Goal: Information Seeking & Learning: Learn about a topic

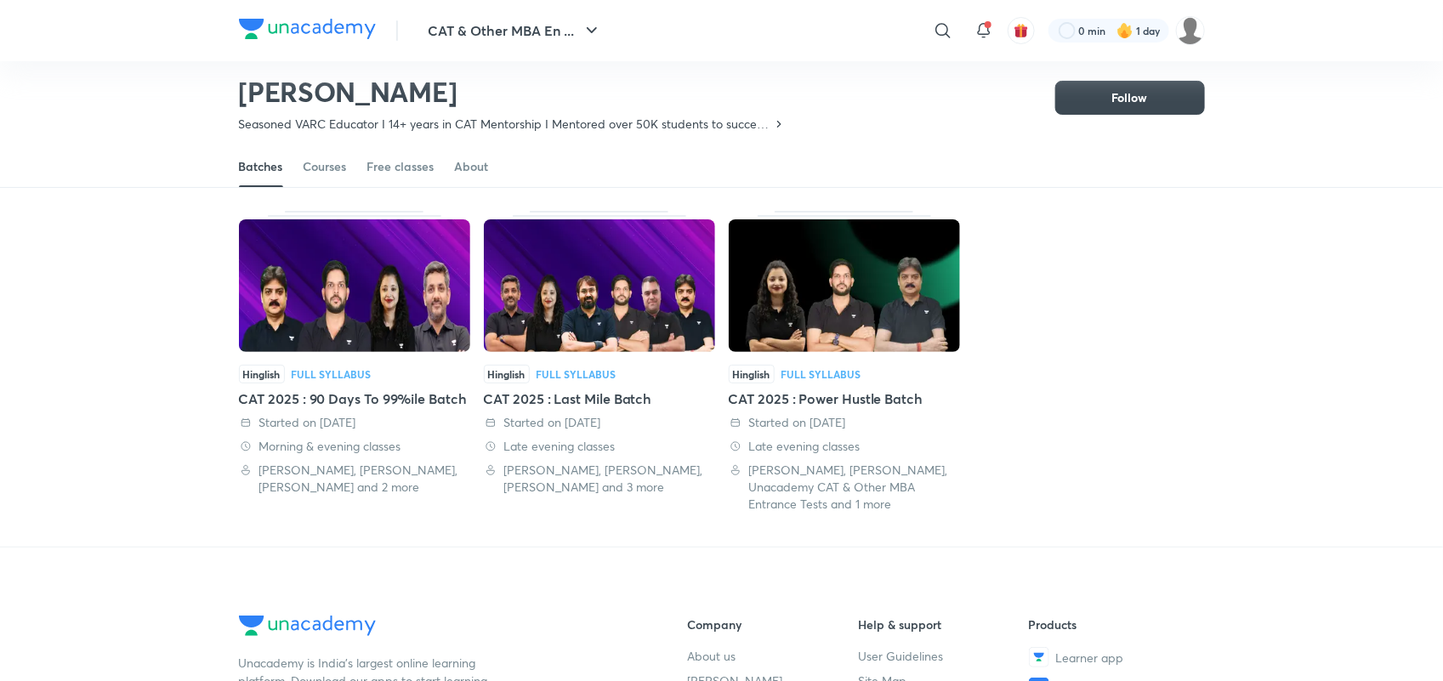
scroll to position [74, 0]
click at [304, 27] on img at bounding box center [307, 29] width 137 height 20
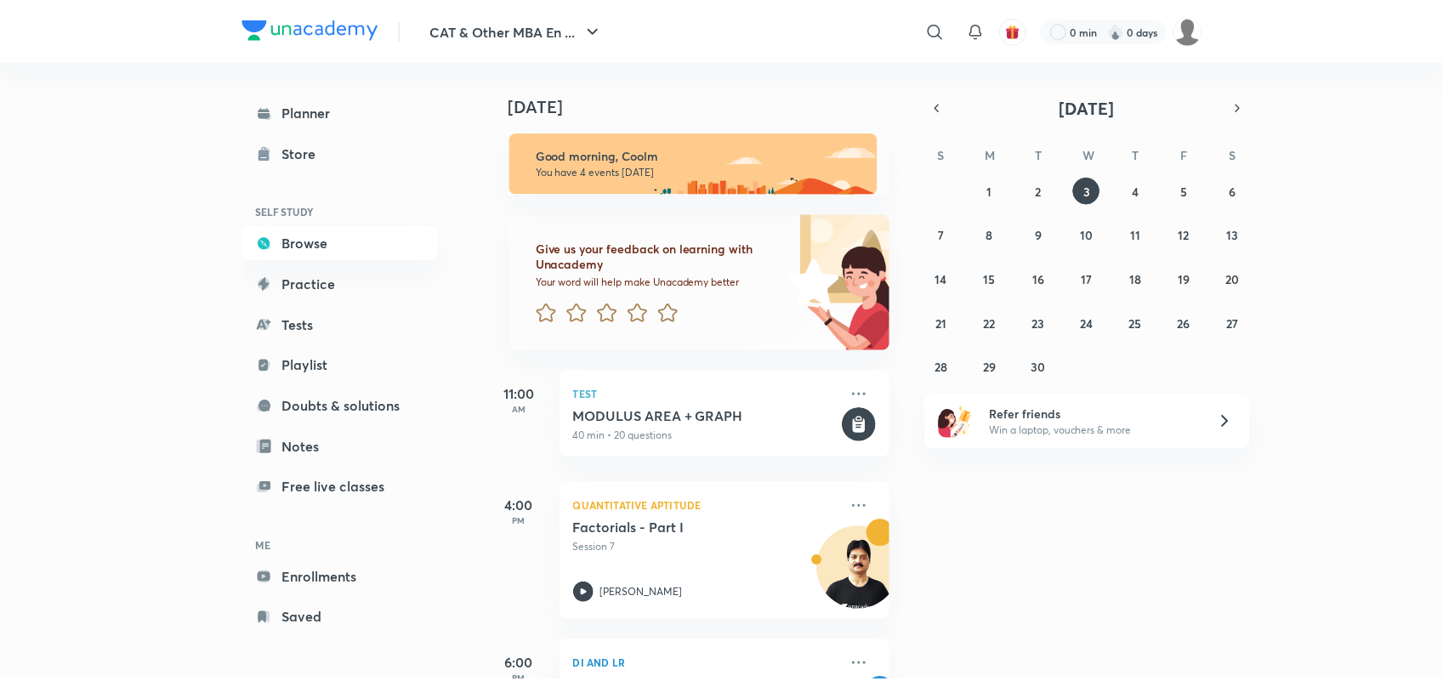
scroll to position [85, 0]
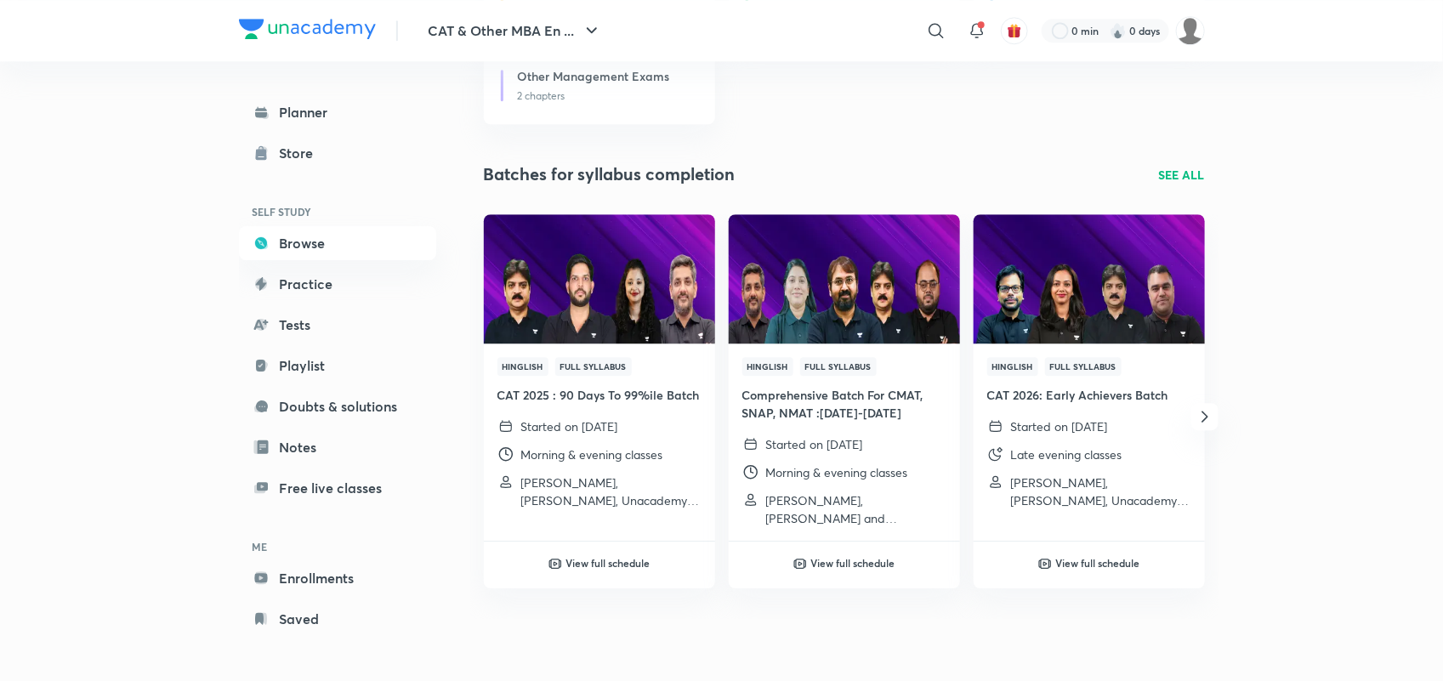
scroll to position [1977, 0]
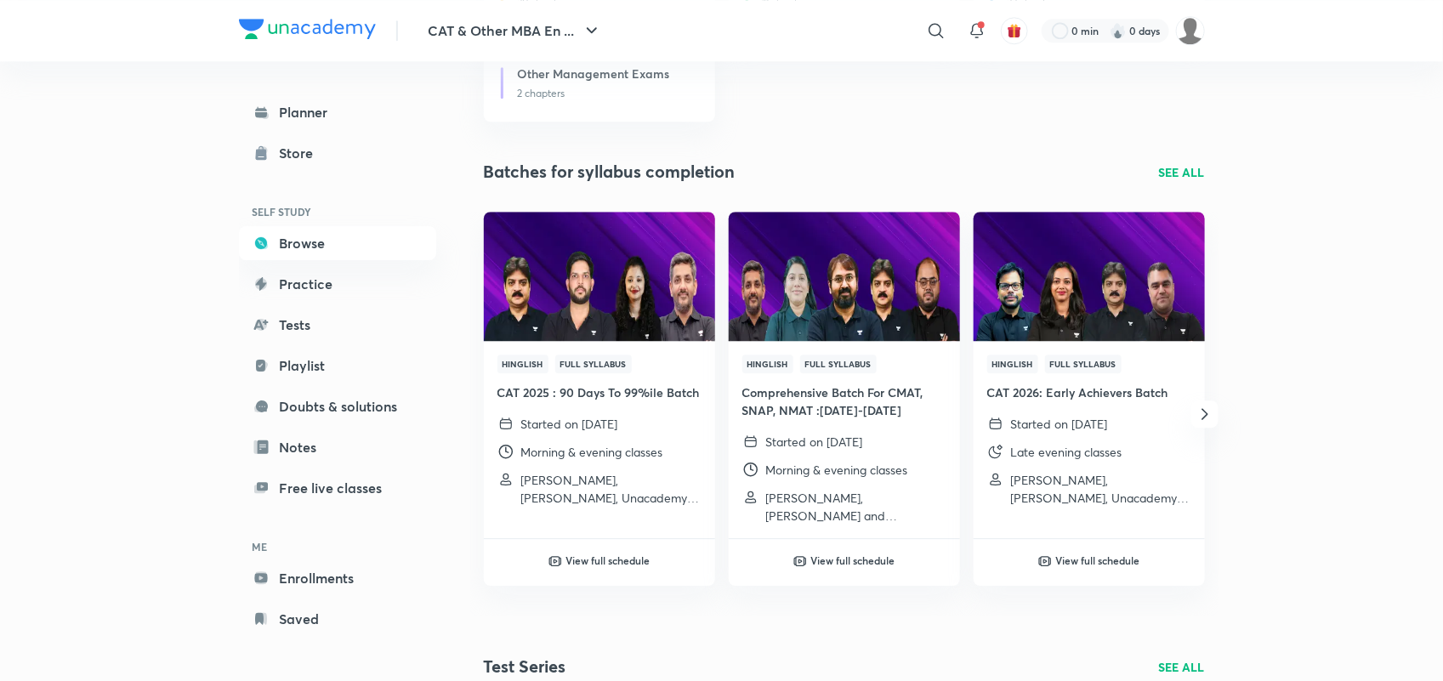
click at [1167, 171] on p "SEE ALL" at bounding box center [1182, 172] width 46 height 18
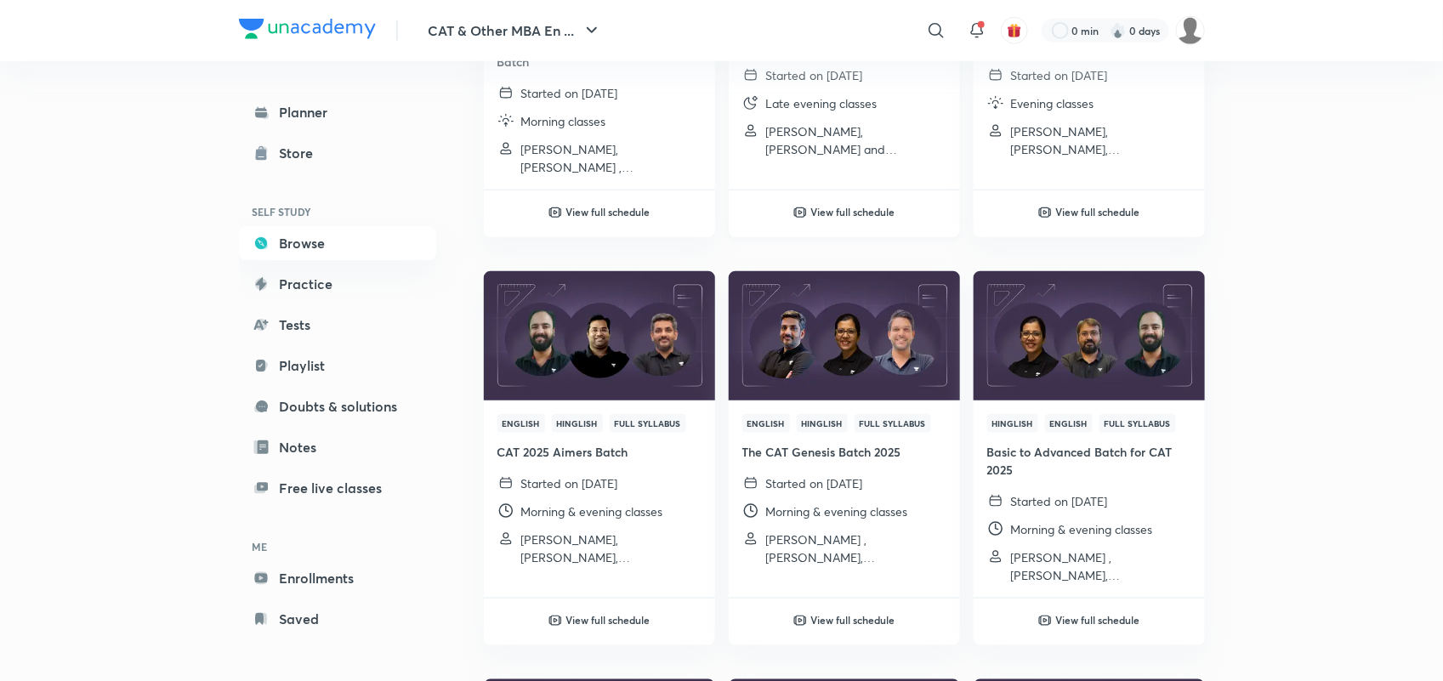
scroll to position [3540, 0]
